Goal: Information Seeking & Learning: Check status

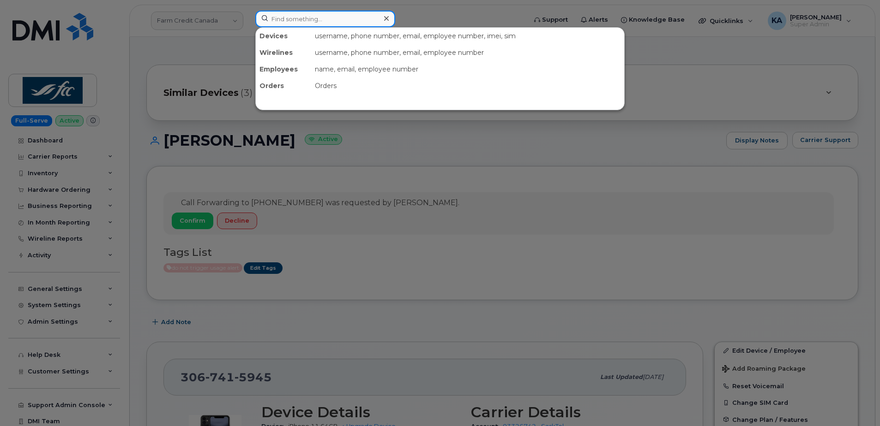
click at [294, 21] on input at bounding box center [325, 19] width 140 height 17
paste input "3067415945"
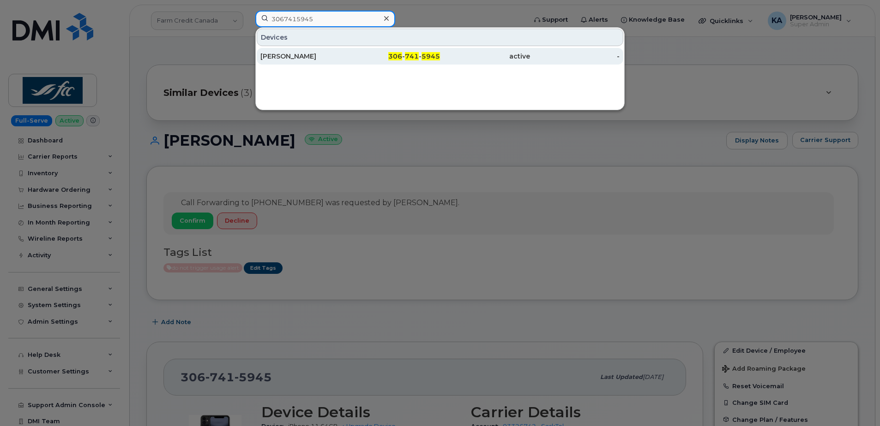
type input "3067415945"
click at [288, 56] on div "[PERSON_NAME]" at bounding box center [305, 56] width 90 height 9
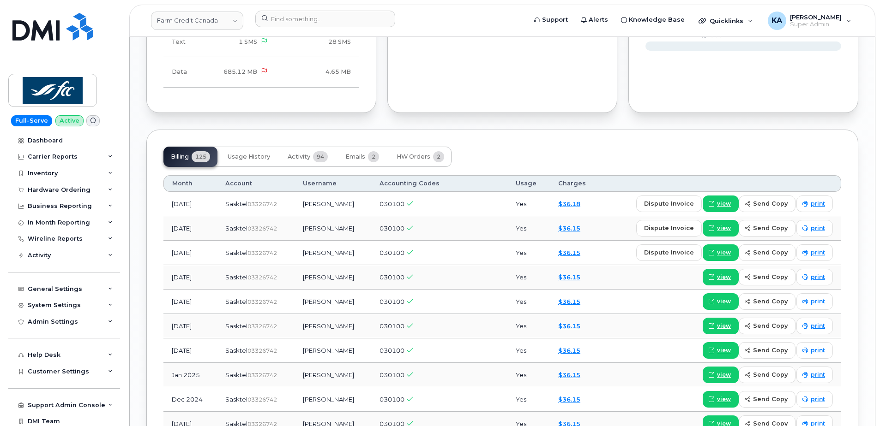
scroll to position [969, 0]
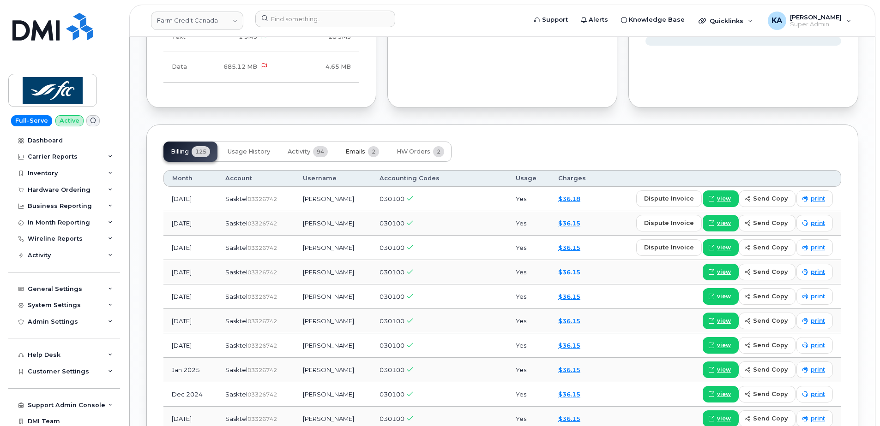
click at [361, 155] on span "Emails" at bounding box center [355, 151] width 20 height 7
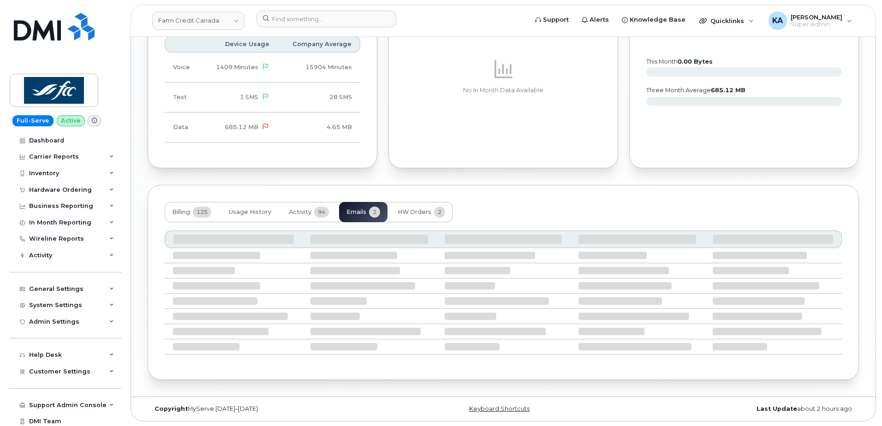
scroll to position [834, 0]
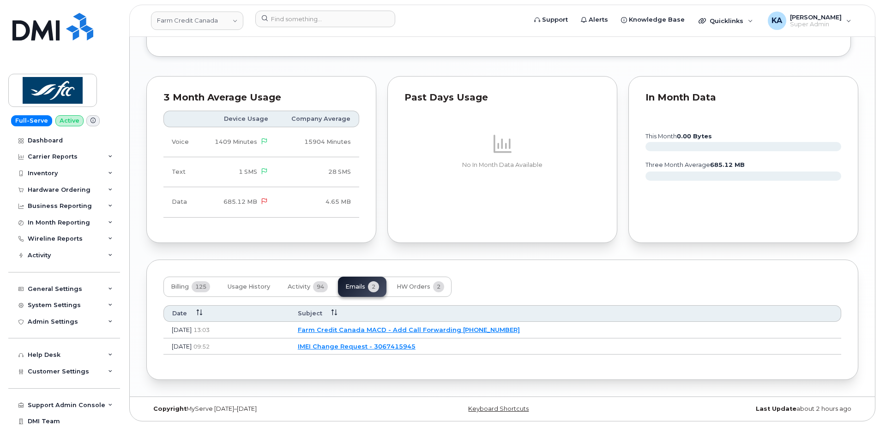
click at [407, 330] on link "Farm Credit Canada MACD - Add Call Forwarding 3067415945" at bounding box center [409, 329] width 222 height 7
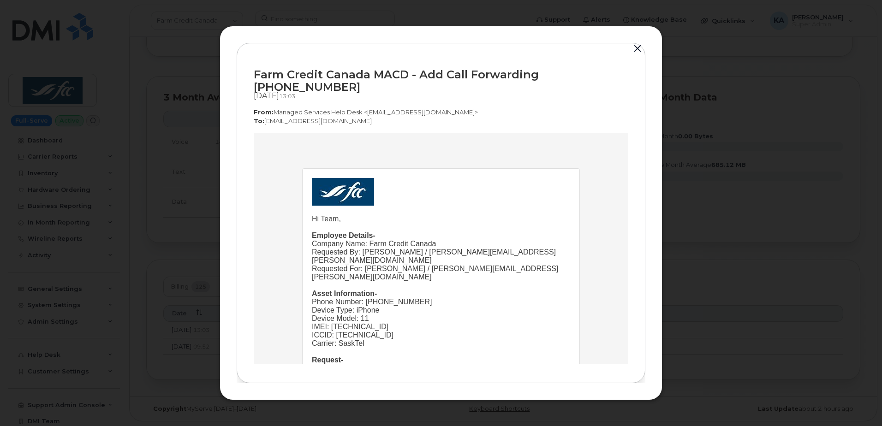
scroll to position [0, 0]
drag, startPoint x: 253, startPoint y: 82, endPoint x: 423, endPoint y: 90, distance: 169.5
click at [422, 90] on div "Farm Credit Canada MACD - Add Call Forwarding 3067415945 Sep 16, 2025  13:03 Fr…" at bounding box center [441, 213] width 409 height 341
drag, startPoint x: 423, startPoint y: 90, endPoint x: 427, endPoint y: 83, distance: 8.1
copy div "Farm Credit Canada MACD - Add Call Forwarding 3067415945 Sep 16, 2025  13:03"
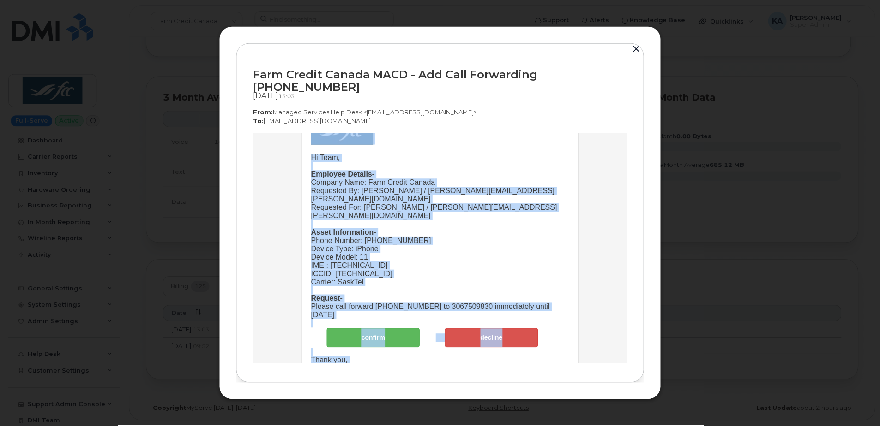
scroll to position [106, 0]
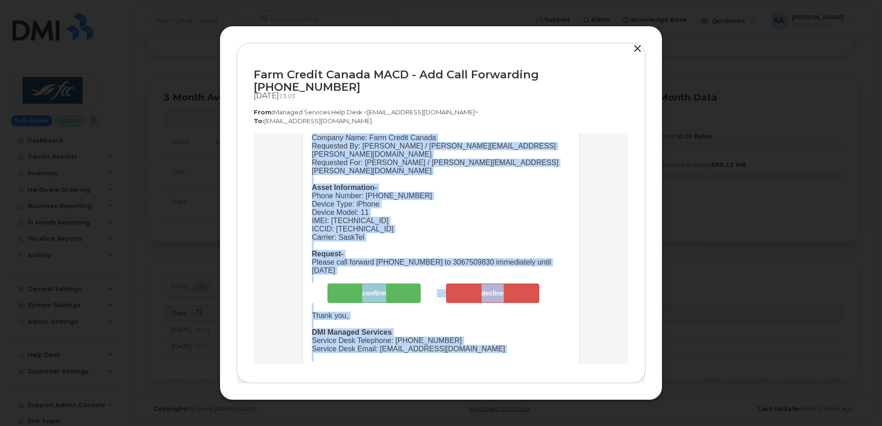
drag, startPoint x: 306, startPoint y: 219, endPoint x: 485, endPoint y: 328, distance: 209.4
click at [485, 328] on td "Hi Team, Employee Details- Company Name: Farm Credit Canada Requested By: Yagne…" at bounding box center [441, 216] width 277 height 307
copy td "Hi Team, Employee Details- Company Name: Farm Credit Canada Requested By: Yagne…"
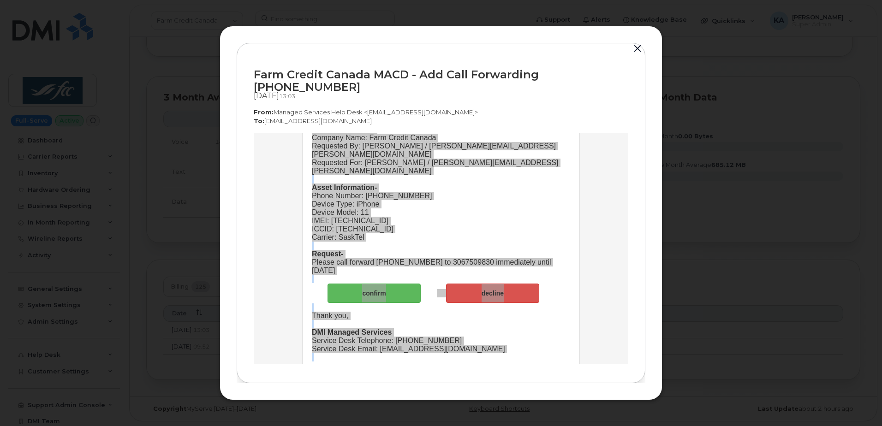
click at [640, 54] on button "button" at bounding box center [638, 48] width 14 height 13
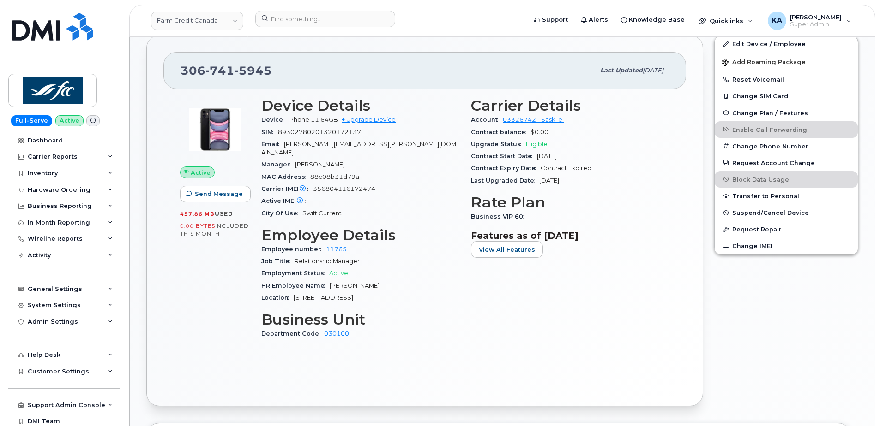
scroll to position [280, 0]
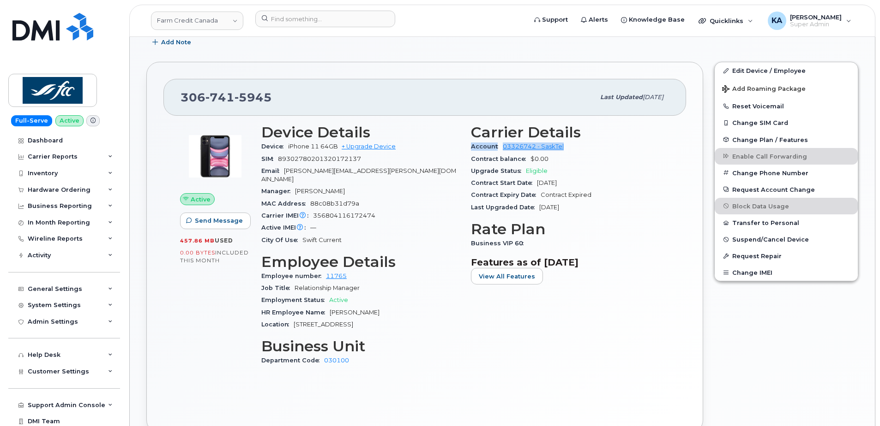
drag, startPoint x: 468, startPoint y: 146, endPoint x: 564, endPoint y: 147, distance: 95.1
click at [564, 147] on div "Carrier Details Account 03326742 - SaskTel Contract balance $0.00 Upgrade Statu…" at bounding box center [570, 249] width 210 height 261
copy div "Account 03326742 - SaskTel"
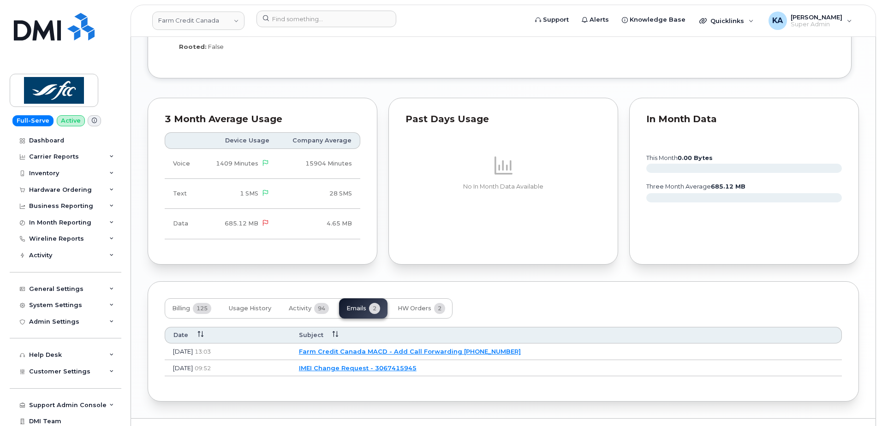
scroll to position [834, 0]
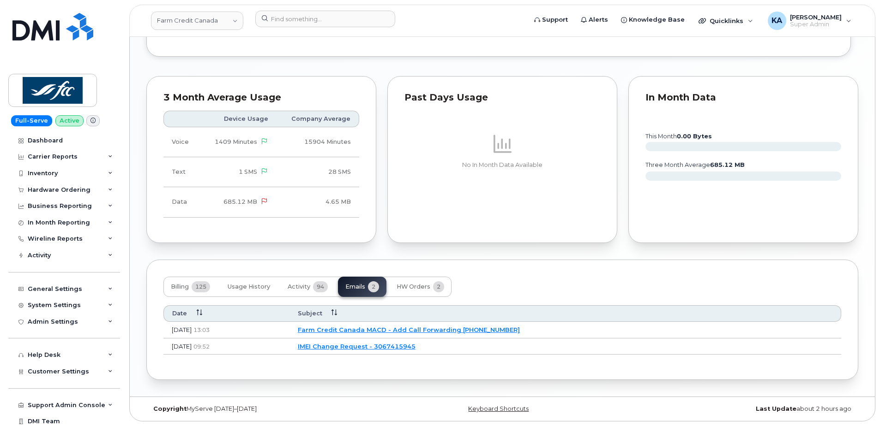
click at [404, 328] on link "Farm Credit Canada MACD - Add Call Forwarding 3067415945" at bounding box center [409, 329] width 222 height 7
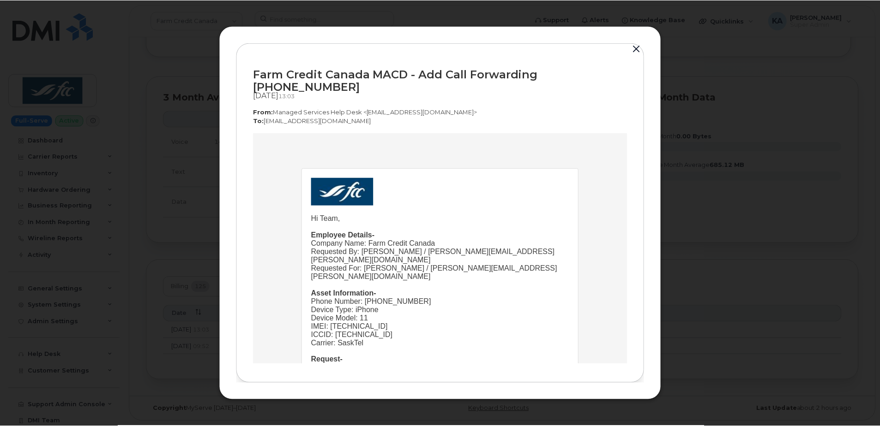
scroll to position [0, 0]
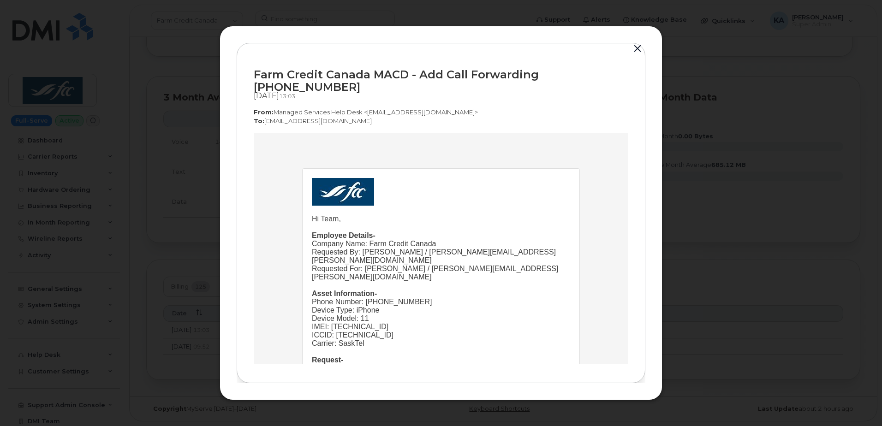
click at [639, 54] on button "button" at bounding box center [638, 48] width 14 height 13
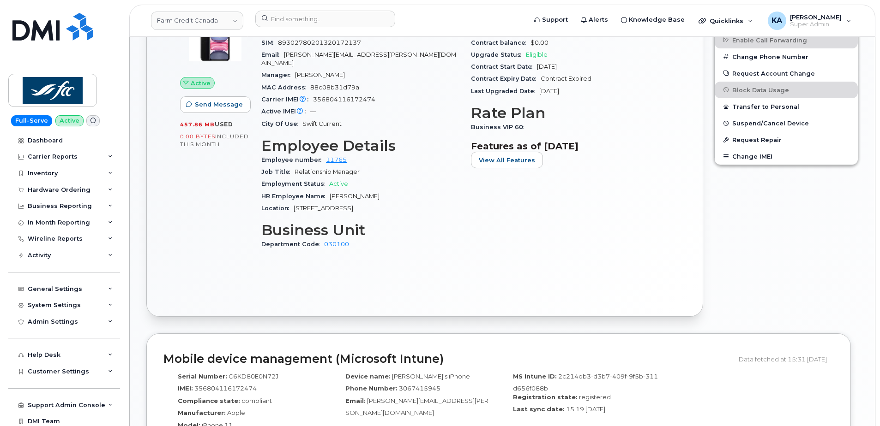
scroll to position [280, 0]
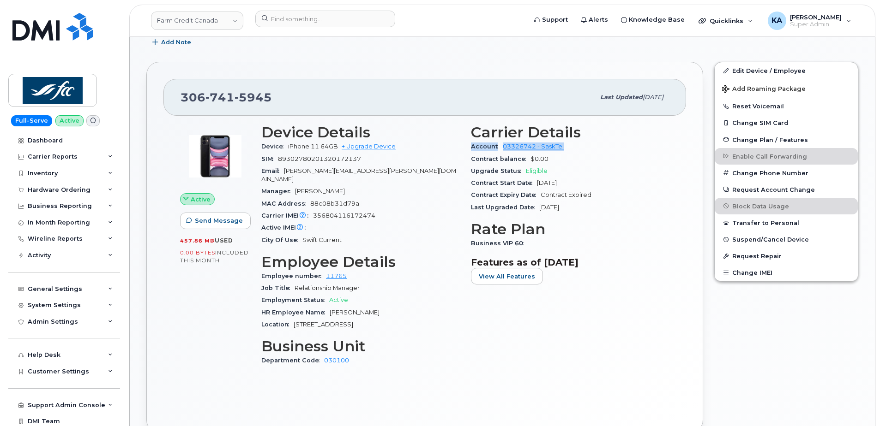
drag, startPoint x: 468, startPoint y: 146, endPoint x: 568, endPoint y: 148, distance: 99.7
click at [570, 148] on div "Carrier Details Account 03326742 - SaskTel Contract balance $0.00 Upgrade Statu…" at bounding box center [570, 249] width 210 height 261
drag, startPoint x: 568, startPoint y: 148, endPoint x: 543, endPoint y: 145, distance: 25.1
copy div "Account 03326742 - SaskTel"
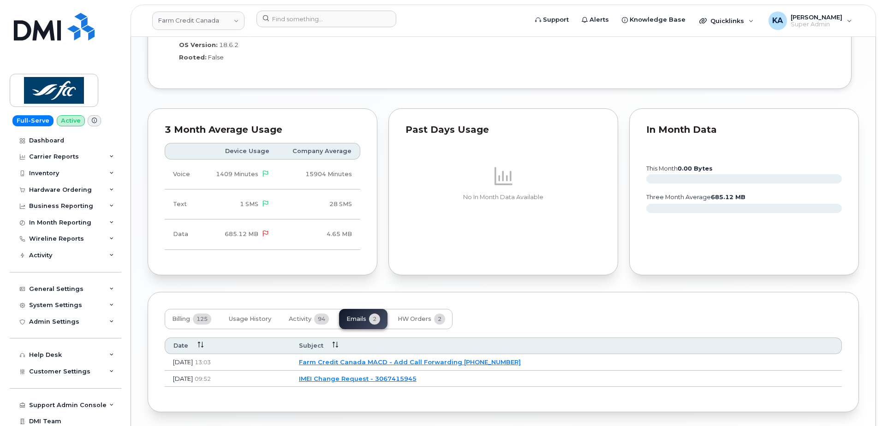
scroll to position [834, 0]
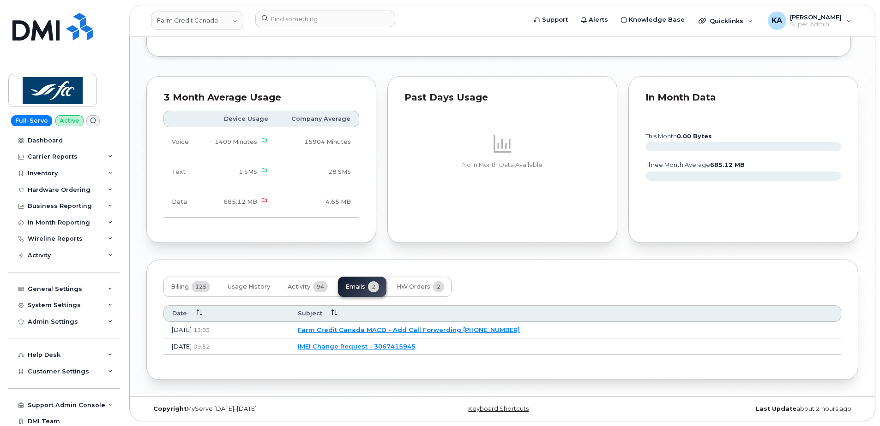
click at [366, 344] on link "IMEI Change Request - 3067415945" at bounding box center [357, 346] width 118 height 7
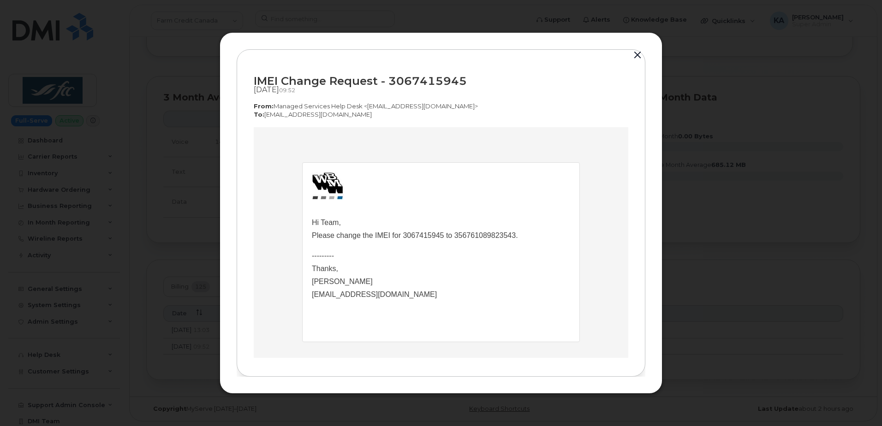
scroll to position [0, 0]
drag, startPoint x: 358, startPoint y: 114, endPoint x: 263, endPoint y: 117, distance: 94.6
click at [263, 117] on p "To:  corporate.wireless@sasktel.com" at bounding box center [441, 114] width 375 height 9
drag, startPoint x: 264, startPoint y: 117, endPoint x: 272, endPoint y: 115, distance: 9.0
copy p "corporate.wireless@sasktel.com"
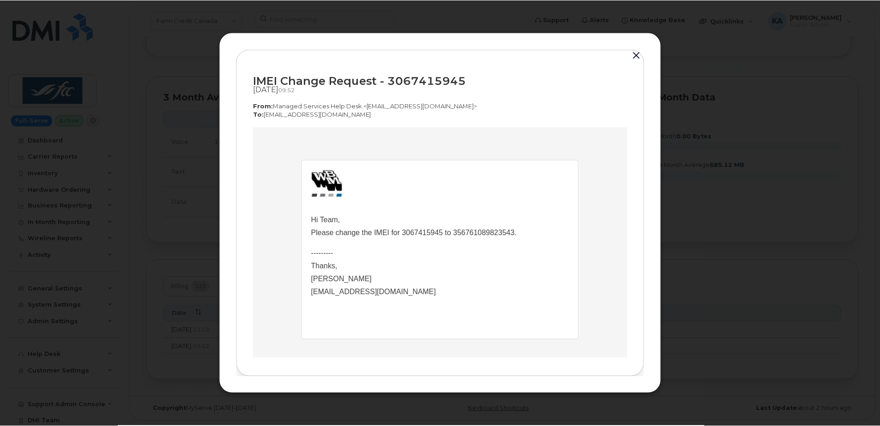
scroll to position [3, 0]
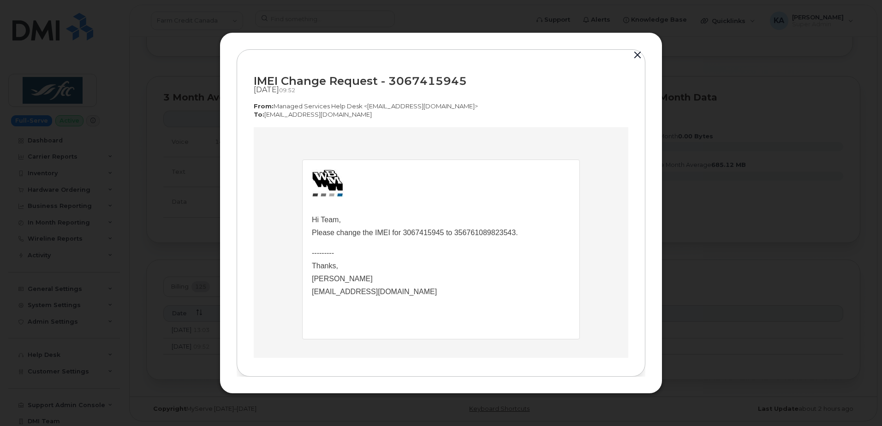
click at [637, 54] on button "button" at bounding box center [638, 55] width 14 height 13
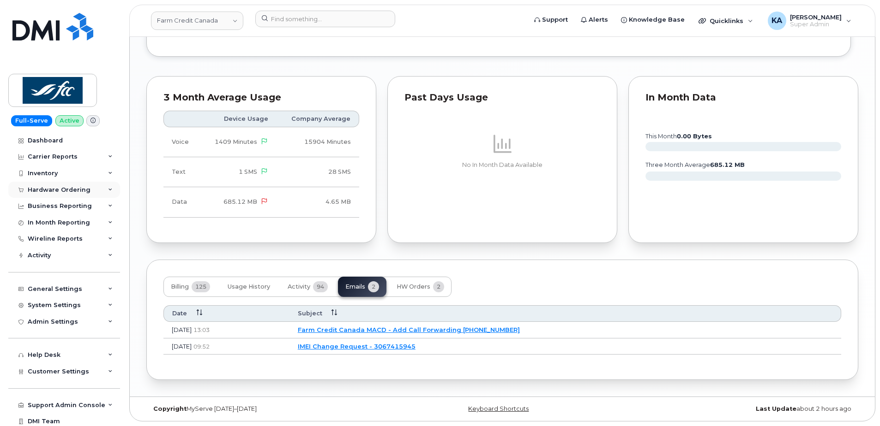
click at [54, 192] on div "Hardware Ordering" at bounding box center [59, 189] width 63 height 7
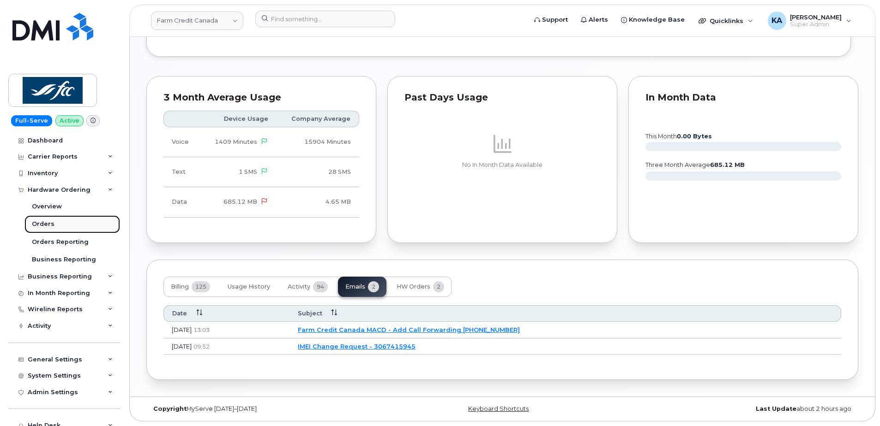
click at [42, 223] on div "Orders" at bounding box center [43, 224] width 23 height 8
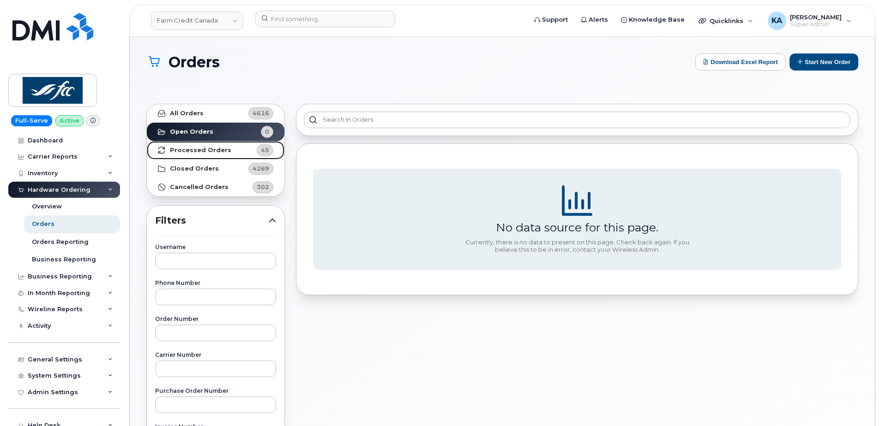
click at [207, 149] on strong "Processed Orders" at bounding box center [200, 150] width 61 height 7
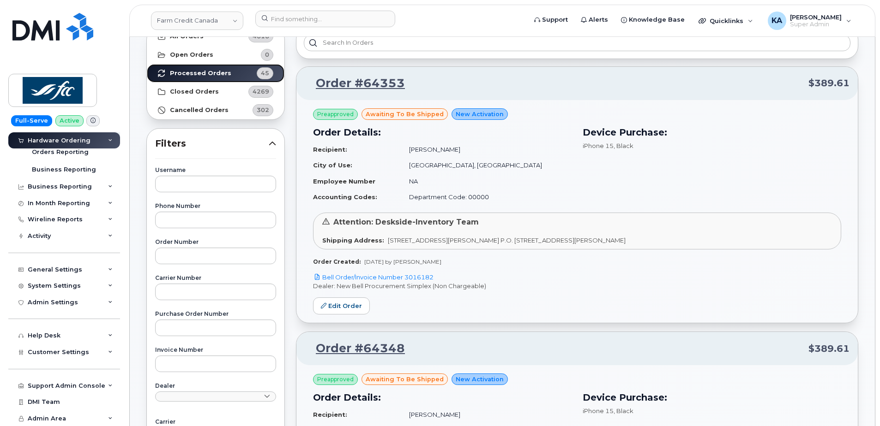
scroll to position [138, 0]
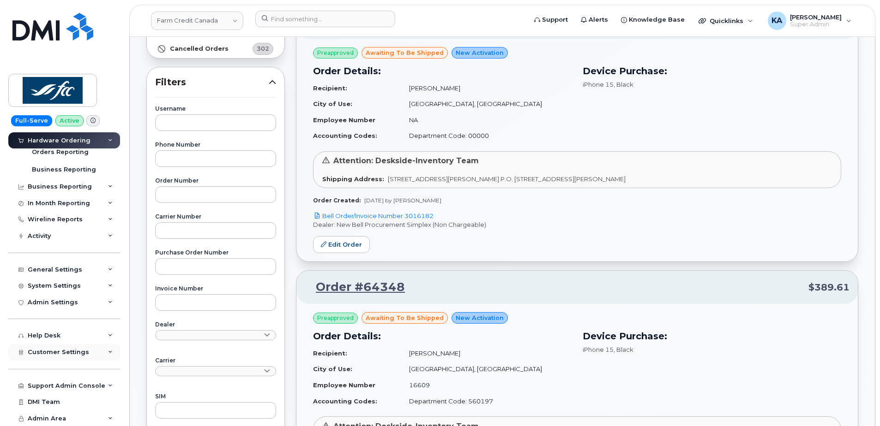
click at [49, 350] on span "Customer Settings" at bounding box center [58, 352] width 61 height 7
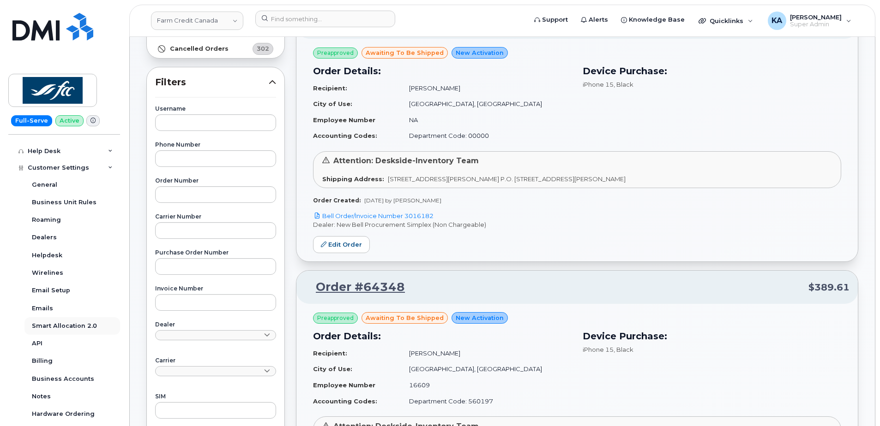
scroll to position [321, 0]
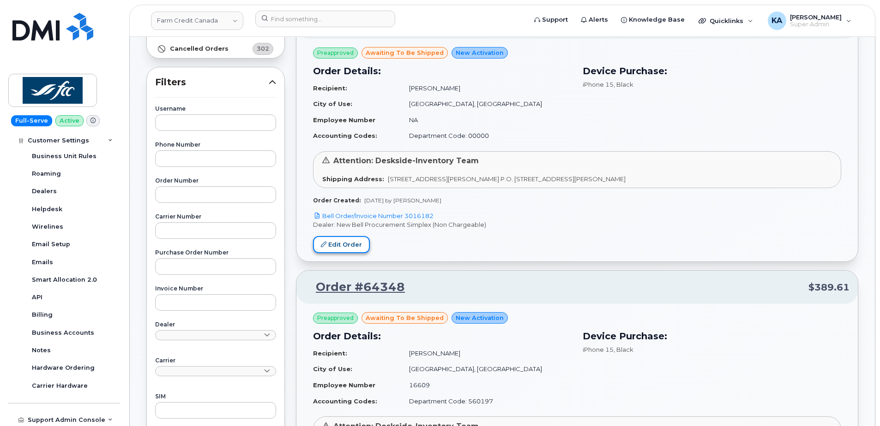
click at [341, 246] on link "Edit Order" at bounding box center [341, 244] width 57 height 17
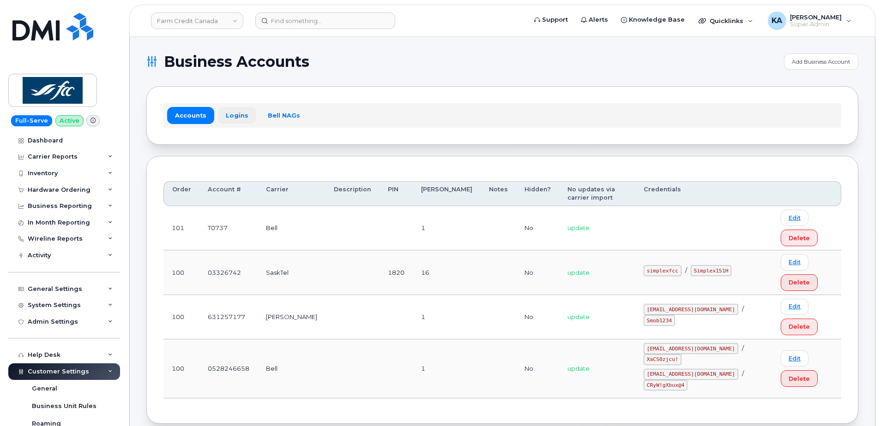
click at [232, 113] on link "Logins" at bounding box center [237, 115] width 38 height 17
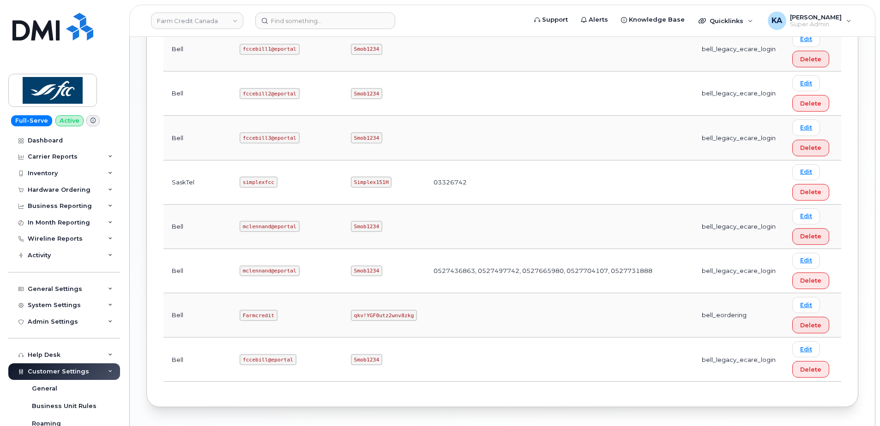
scroll to position [555, 0]
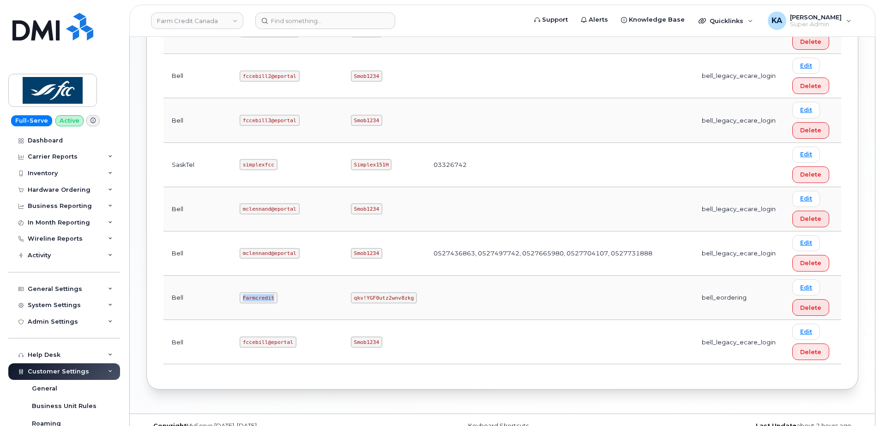
drag, startPoint x: 213, startPoint y: 283, endPoint x: 253, endPoint y: 289, distance: 40.6
click at [253, 289] on td "Farmcredit" at bounding box center [286, 298] width 111 height 44
copy code "Farmcredit"
drag, startPoint x: 283, startPoint y: 281, endPoint x: 354, endPoint y: 291, distance: 71.4
click at [354, 291] on tr "Bell Farmcredit qkv!YGF0utz2wnv8zkg bell_eordering Edit Delete" at bounding box center [502, 298] width 678 height 44
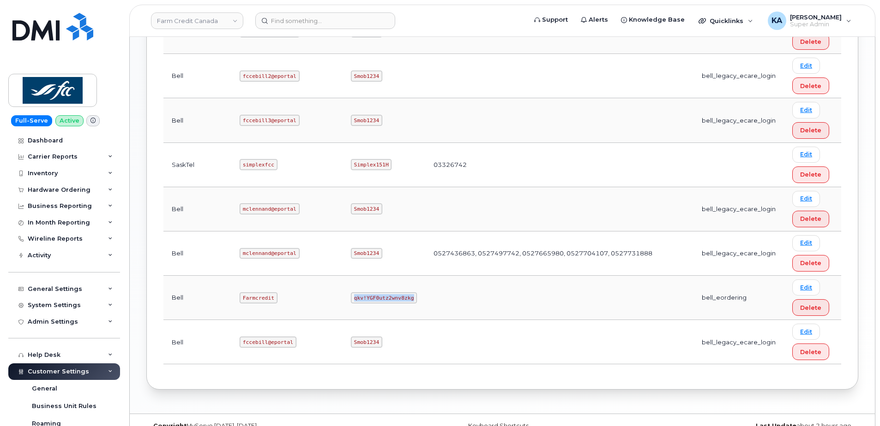
copy code "qkv!YGF0utz2wnv8zkg"
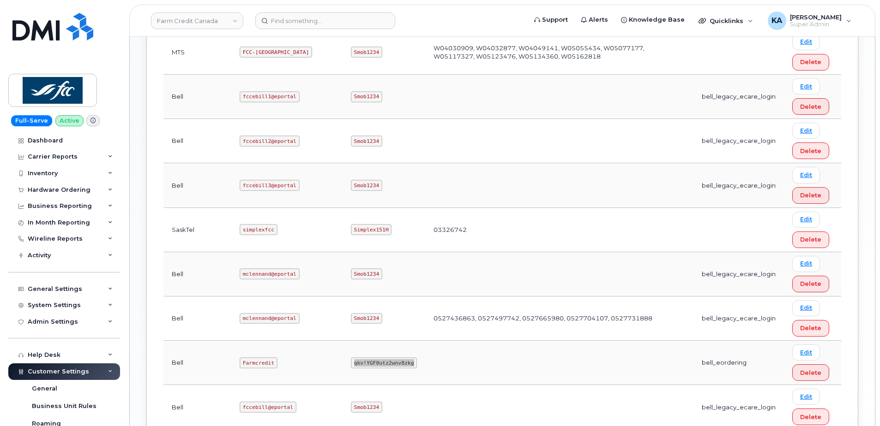
scroll to position [509, 0]
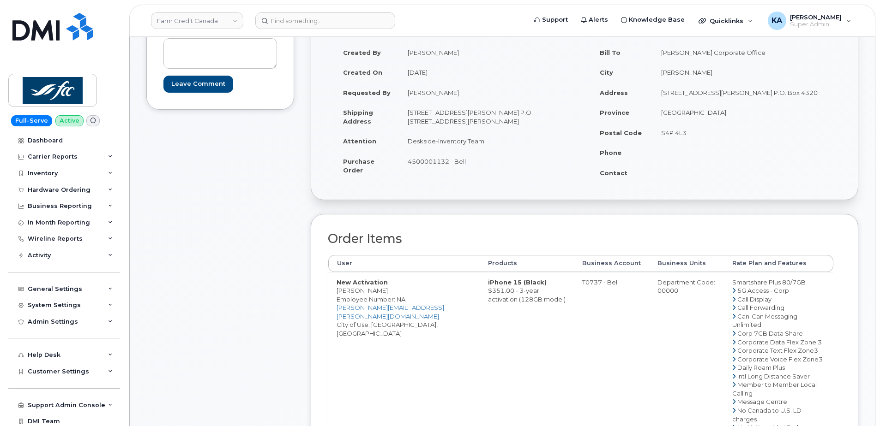
scroll to position [46, 0]
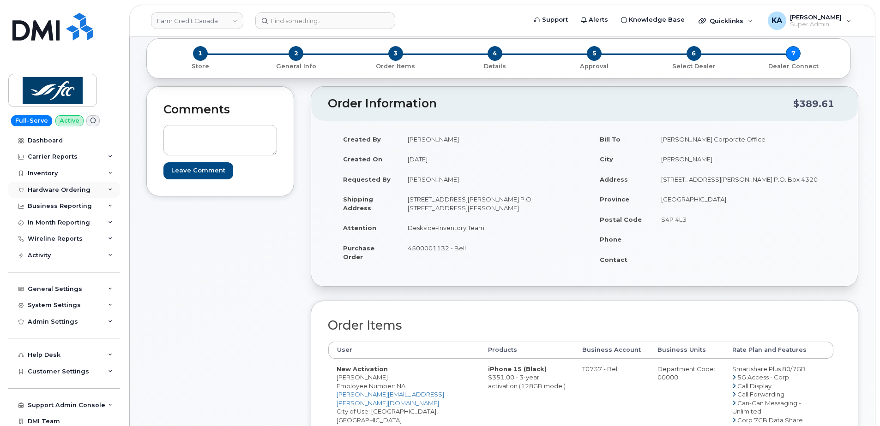
click at [53, 189] on div "Hardware Ordering" at bounding box center [59, 189] width 63 height 7
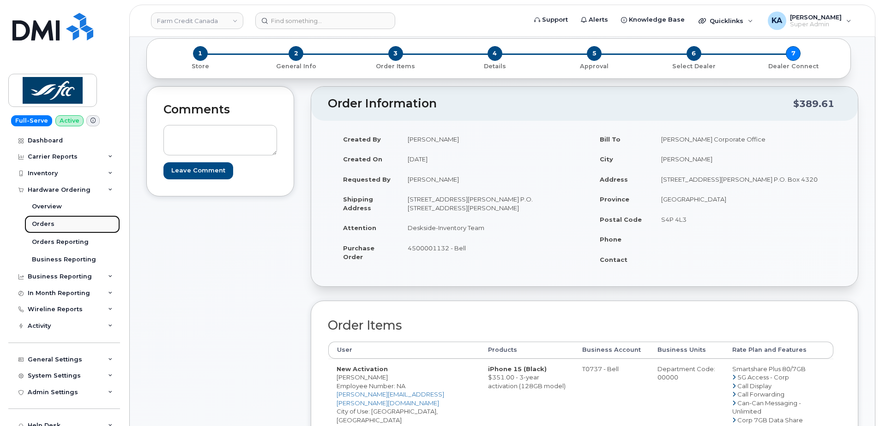
click at [43, 223] on div "Orders" at bounding box center [43, 224] width 23 height 8
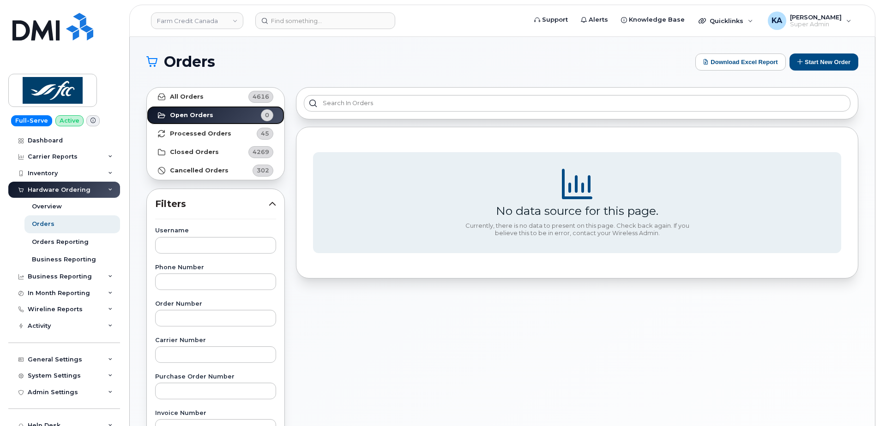
click at [180, 113] on strong "Open Orders" at bounding box center [191, 115] width 43 height 7
click at [180, 128] on link "Processed Orders 45" at bounding box center [216, 134] width 138 height 18
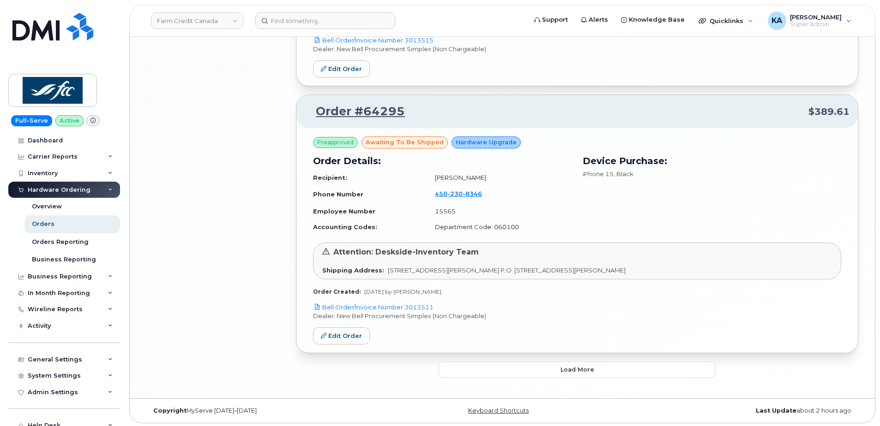
scroll to position [1897, 0]
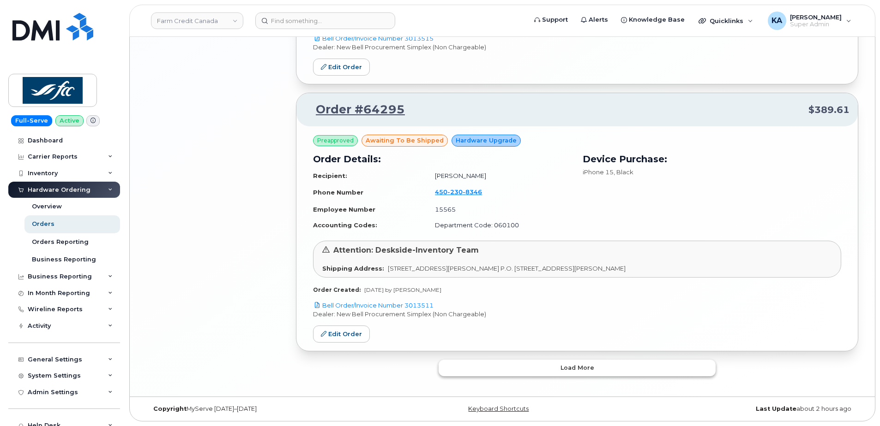
click at [470, 372] on button "Load more" at bounding box center [576, 368] width 277 height 17
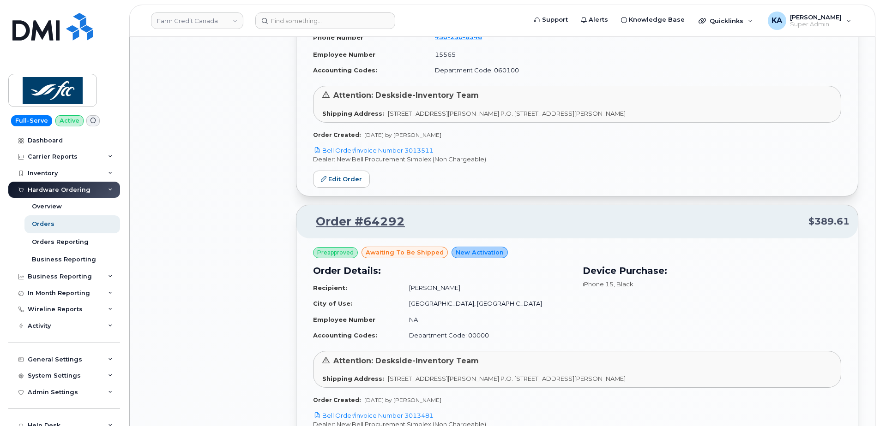
scroll to position [2082, 0]
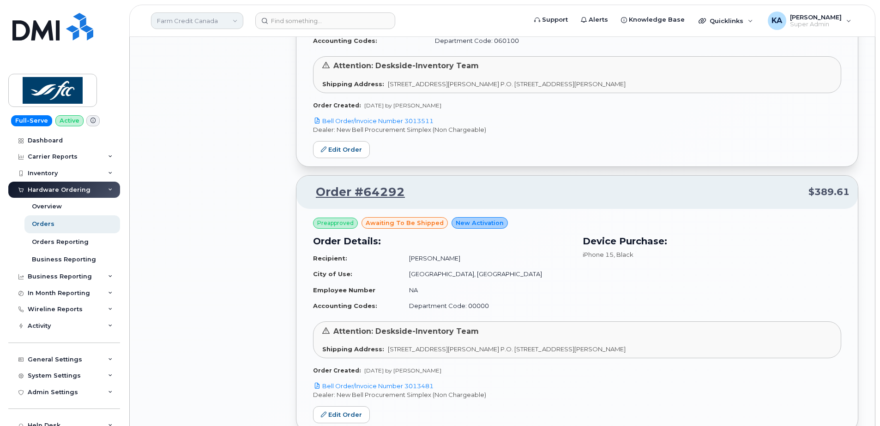
click at [198, 24] on link "Farm Credit Canada" at bounding box center [197, 20] width 92 height 17
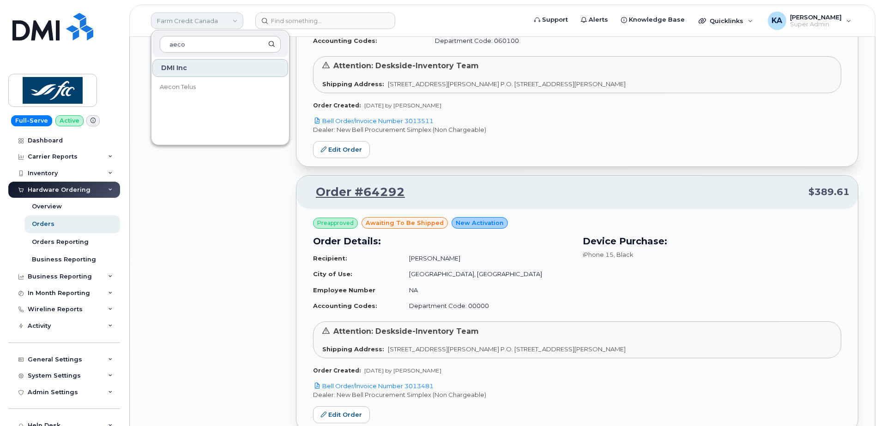
type input "aecon"
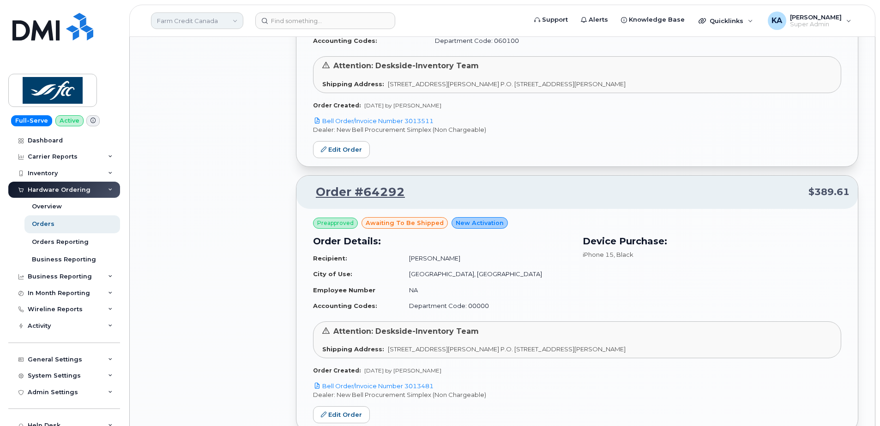
click at [188, 22] on link "Farm Credit Canada" at bounding box center [197, 20] width 92 height 17
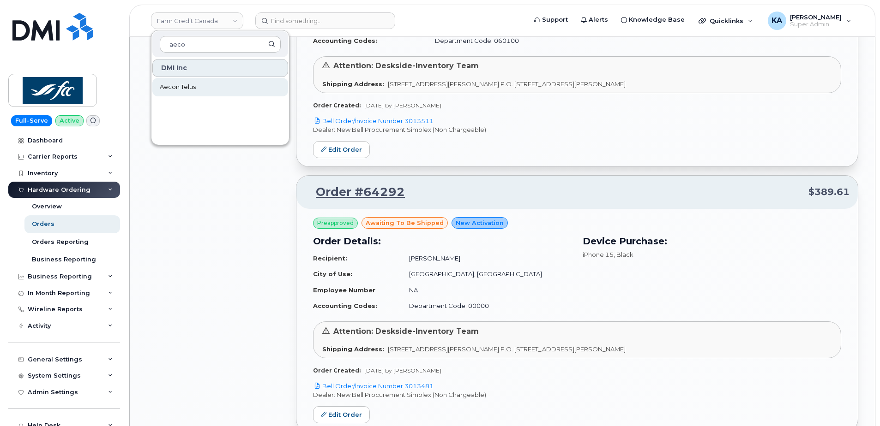
type input "aeco"
click at [185, 89] on span "Aecon Telus" at bounding box center [178, 87] width 36 height 9
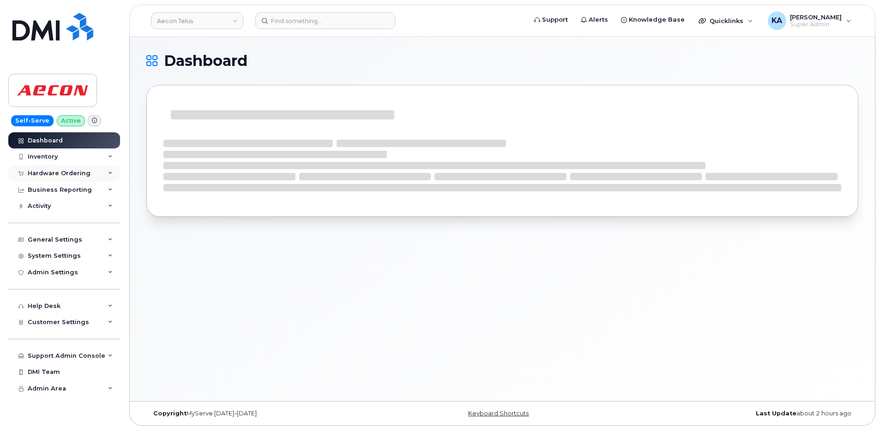
click at [59, 174] on div "Hardware Ordering" at bounding box center [59, 173] width 63 height 7
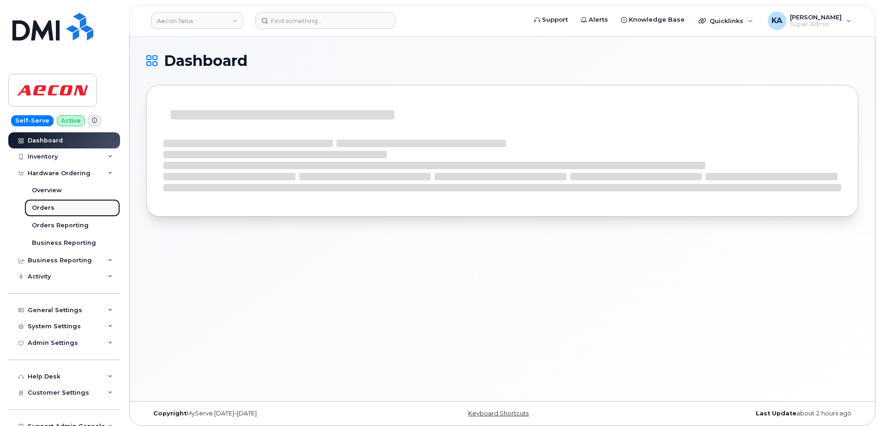
click at [35, 207] on div "Orders" at bounding box center [43, 208] width 23 height 8
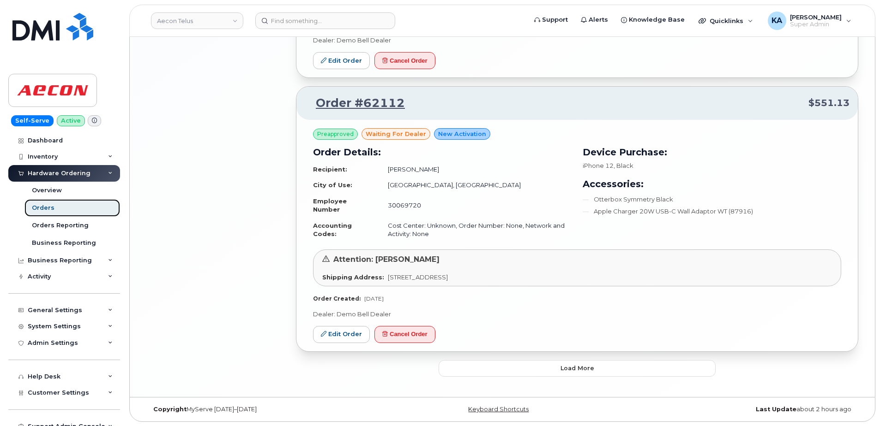
scroll to position [1960, 0]
click at [506, 366] on button "Load more" at bounding box center [576, 368] width 277 height 17
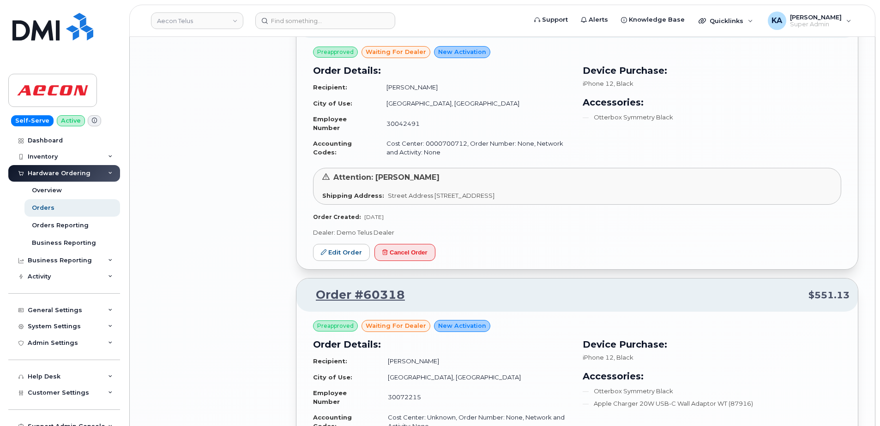
scroll to position [2860, 0]
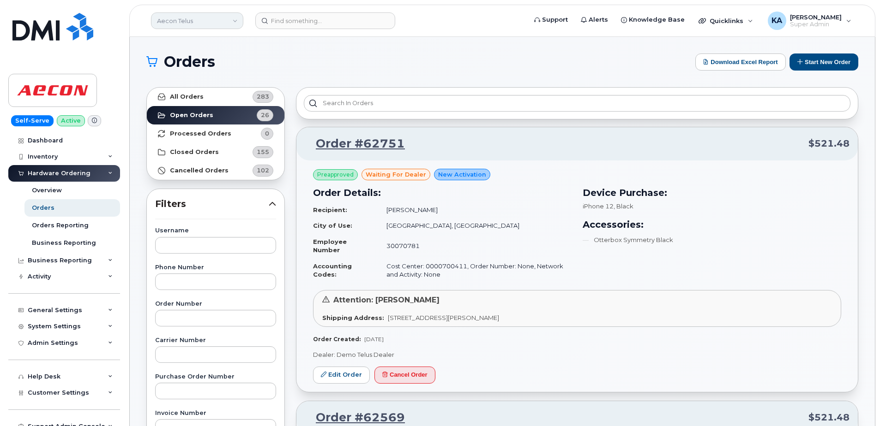
click at [182, 22] on link "Aecon Telus" at bounding box center [197, 20] width 92 height 17
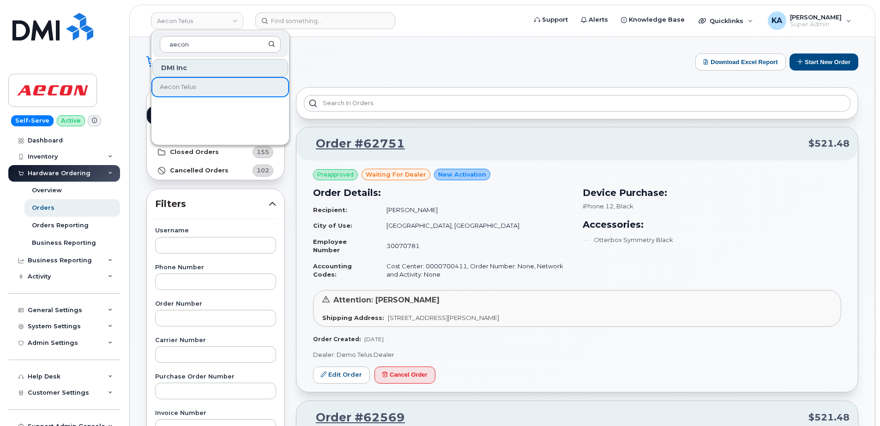
type input "aecon"
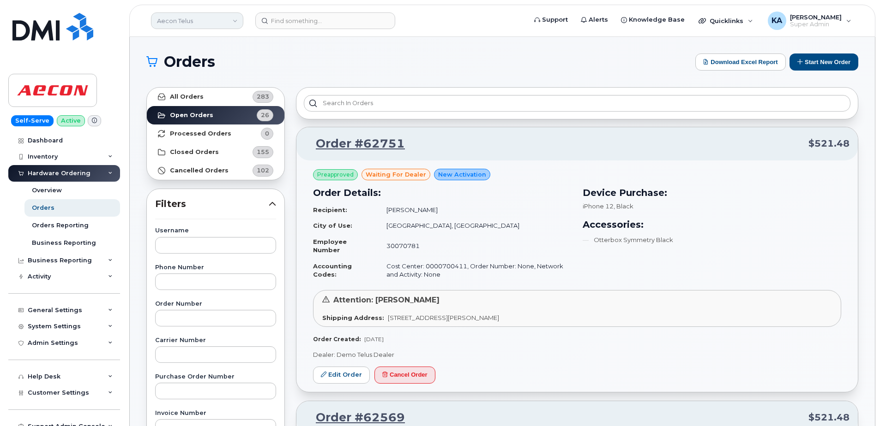
click at [203, 25] on link "Aecon Telus" at bounding box center [197, 20] width 92 height 17
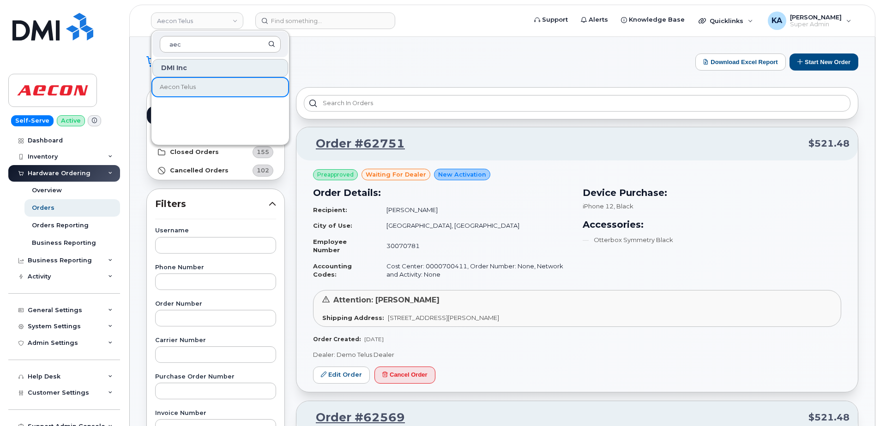
drag, startPoint x: 241, startPoint y: 45, endPoint x: 179, endPoint y: 46, distance: 61.8
click at [179, 46] on input "aec" at bounding box center [220, 44] width 121 height 17
type input "aec"
click at [455, 59] on h1 "Orders" at bounding box center [418, 61] width 544 height 15
